Goal: Check status: Check status

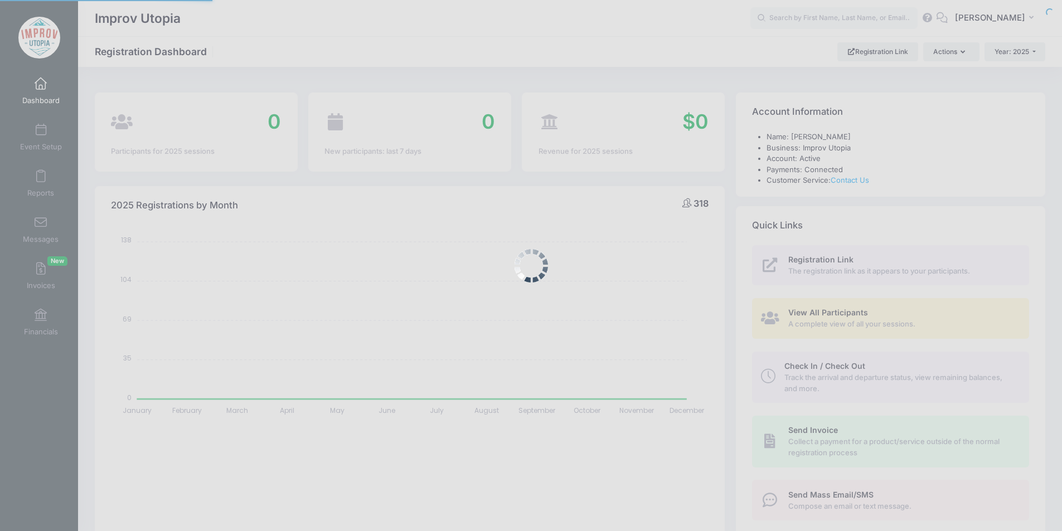
select select
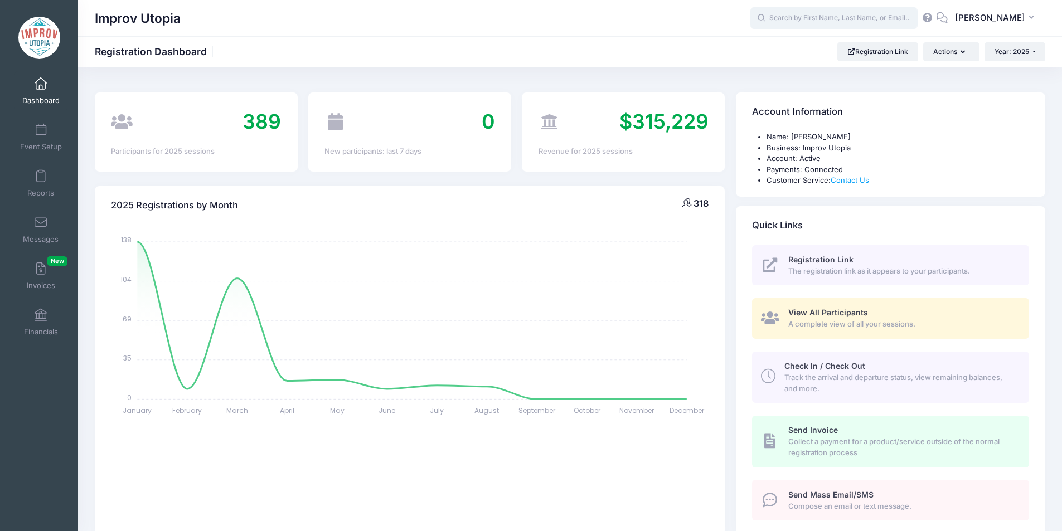
click at [823, 26] on input "text" at bounding box center [833, 18] width 167 height 22
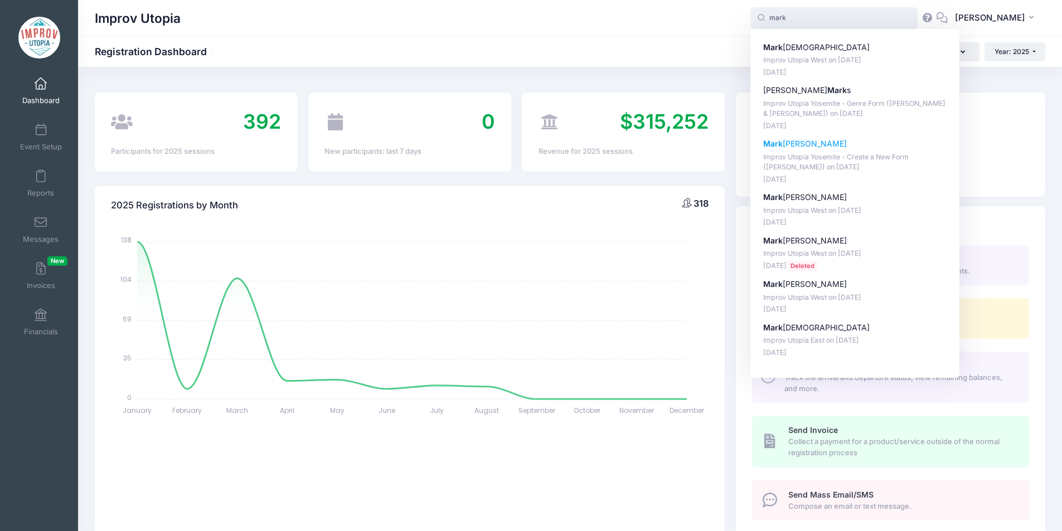
click at [821, 141] on p "Mark Gardiner" at bounding box center [855, 144] width 184 height 12
type input "Mark Gardiner (Improv Utopia Yosemite - Create a New Form (Carla Cackowski), Se…"
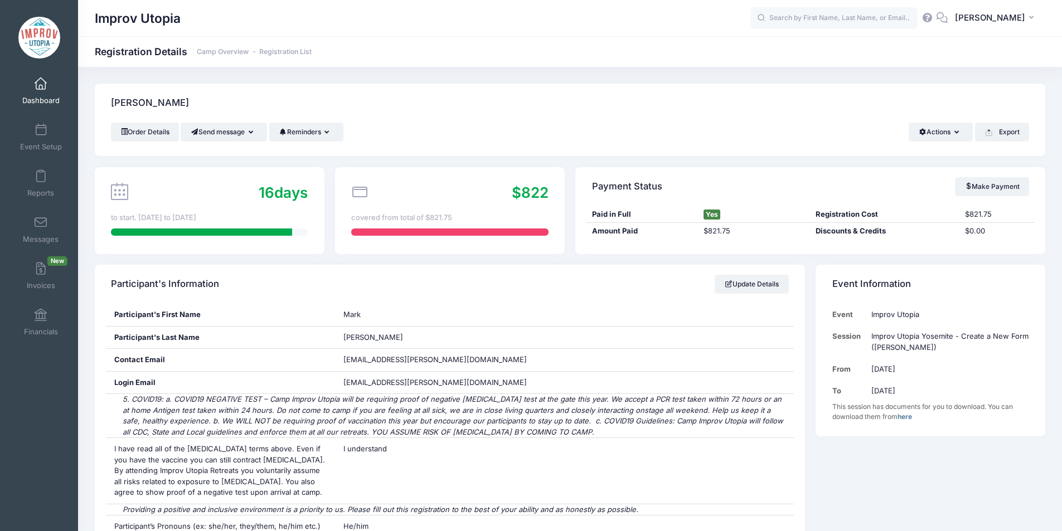
click at [41, 87] on span at bounding box center [41, 84] width 0 height 12
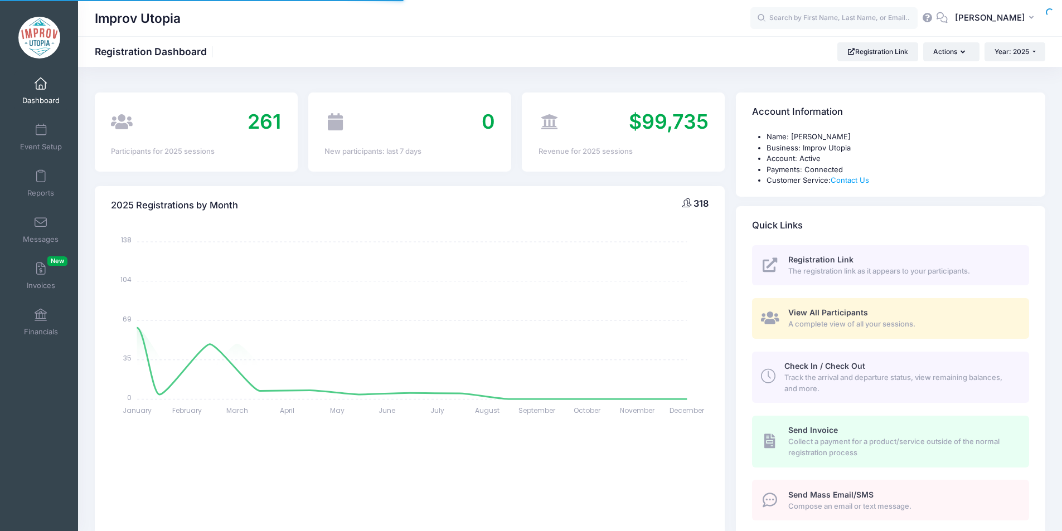
select select
